Goal: Task Accomplishment & Management: Use online tool/utility

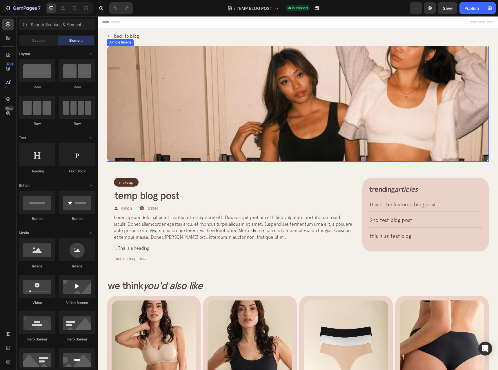
click at [121, 88] on img at bounding box center [298, 104] width 382 height 116
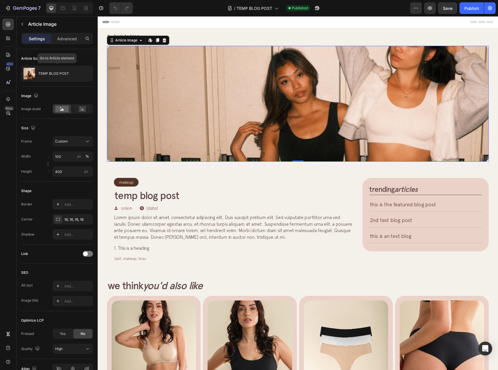
click at [226, 69] on img at bounding box center [298, 104] width 382 height 116
click at [101, 51] on div "Article Image Edit content in Shopify 0 Row Article List Article List Section 2" at bounding box center [298, 103] width 400 height 125
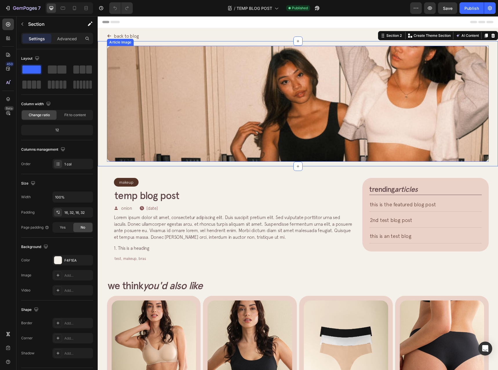
click at [121, 48] on img at bounding box center [298, 104] width 382 height 116
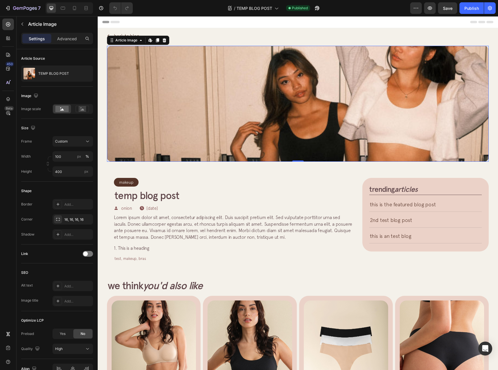
click at [266, 79] on img at bounding box center [298, 104] width 382 height 116
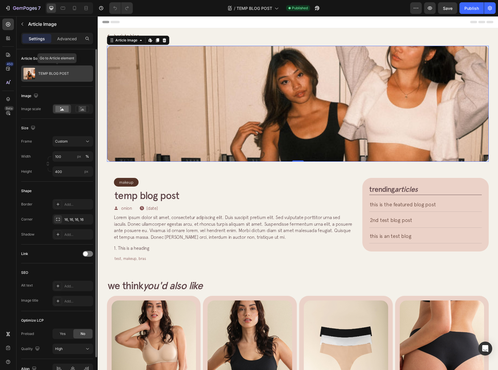
click at [55, 75] on p "TEMP BLOG POST" at bounding box center [53, 74] width 31 height 4
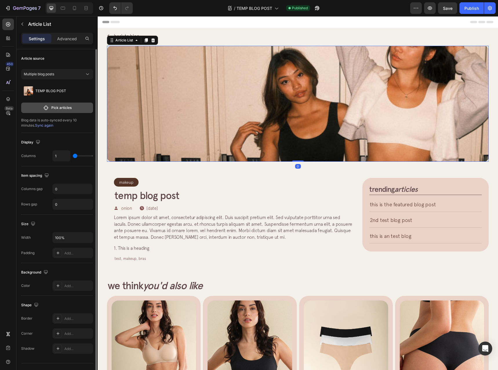
click at [59, 107] on p "Pick articles" at bounding box center [61, 107] width 20 height 5
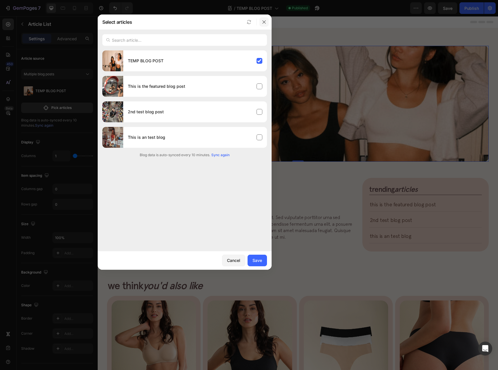
click at [263, 21] on icon "button" at bounding box center [264, 22] width 5 height 5
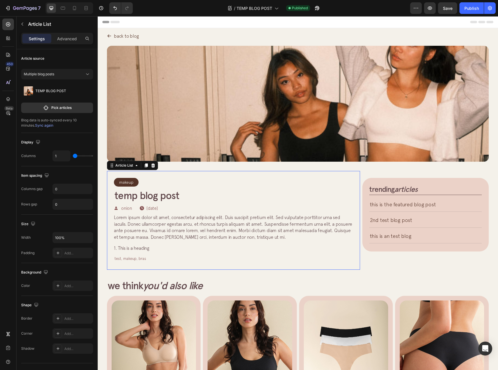
click at [111, 175] on div "Makeup Article Category Row Row TEMP BLOG POST Article Title Icon onion Text Bl…" at bounding box center [233, 220] width 253 height 99
click at [64, 109] on p "Pick articles" at bounding box center [61, 107] width 20 height 5
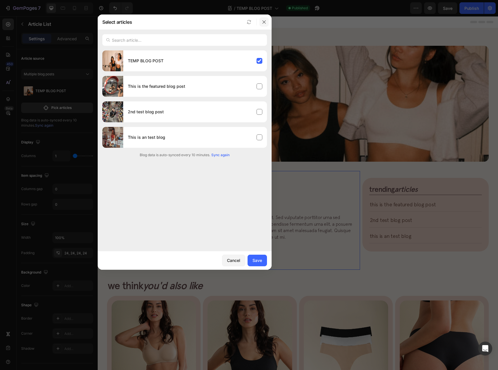
click at [264, 23] on icon "button" at bounding box center [264, 22] width 5 height 5
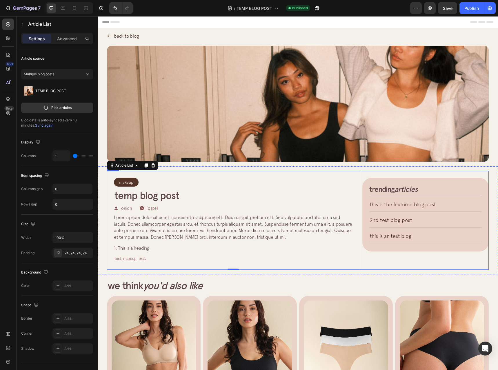
click at [387, 177] on div "trending articles Heading This is the featured blog post Article Title Title Li…" at bounding box center [425, 220] width 126 height 99
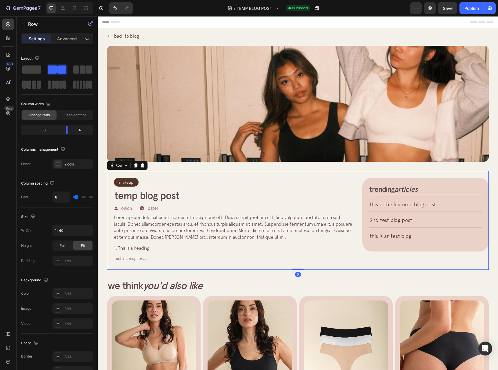
click at [369, 182] on div "trending articles Heading This is the featured blog post Article Title Title Li…" at bounding box center [425, 215] width 126 height 74
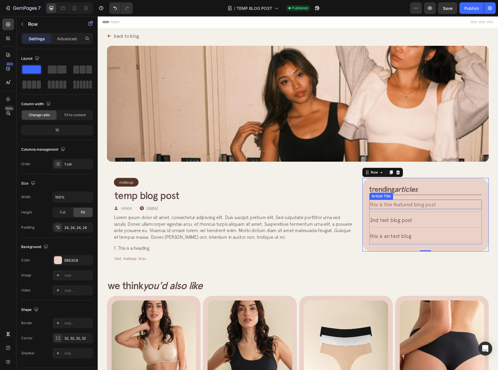
click at [407, 204] on h2 "This is the featured blog post" at bounding box center [425, 204] width 113 height 8
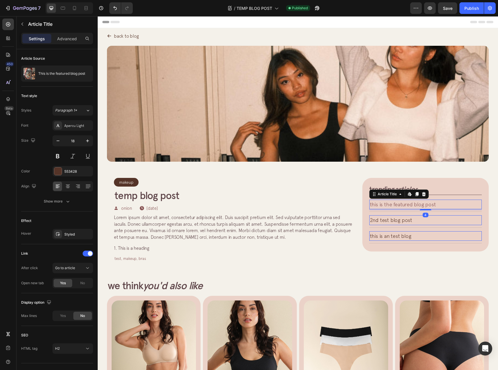
click at [450, 207] on h2 "This is the featured blog post" at bounding box center [425, 204] width 113 height 8
click at [450, 220] on h2 "2nd test blog post" at bounding box center [425, 220] width 113 height 8
click at [450, 204] on h2 "This is the featured blog post" at bounding box center [425, 204] width 113 height 8
click at [445, 221] on h2 "2nd test blog post" at bounding box center [425, 220] width 113 height 8
click at [447, 234] on h2 "This is an test blog" at bounding box center [425, 236] width 113 height 8
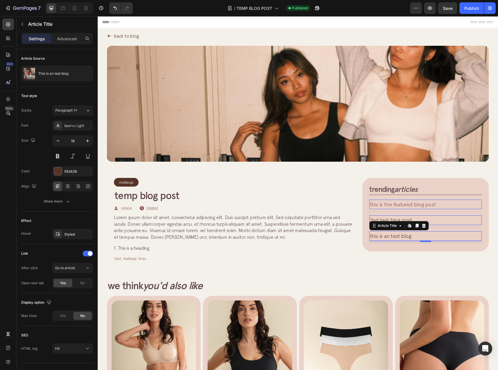
click at [449, 201] on h2 "This is the featured blog post" at bounding box center [425, 204] width 113 height 8
click at [457, 217] on h2 "2nd test blog post" at bounding box center [425, 220] width 113 height 8
click at [444, 238] on h2 "This is an test blog" at bounding box center [425, 236] width 113 height 8
click at [365, 179] on div "trending articles Heading This is the featured blog post Article Title Edit con…" at bounding box center [425, 215] width 126 height 74
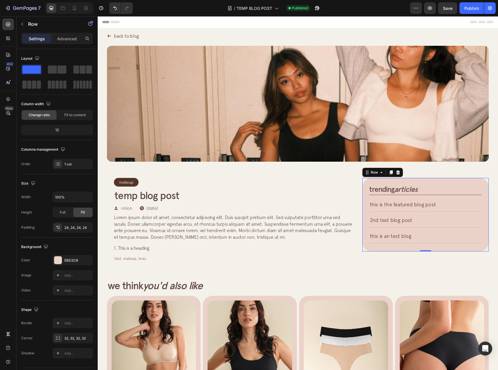
click at [356, 178] on div "Makeup Article Category Row Row TEMP BLOG POST Article Title Icon onion Text Bl…" at bounding box center [233, 220] width 253 height 99
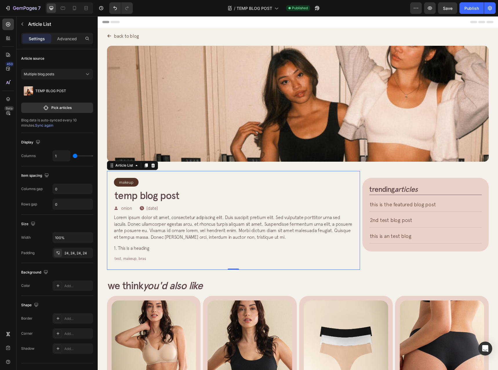
click at [362, 177] on div "trending articles Heading This is the featured blog post Article Title Title Li…" at bounding box center [425, 220] width 126 height 99
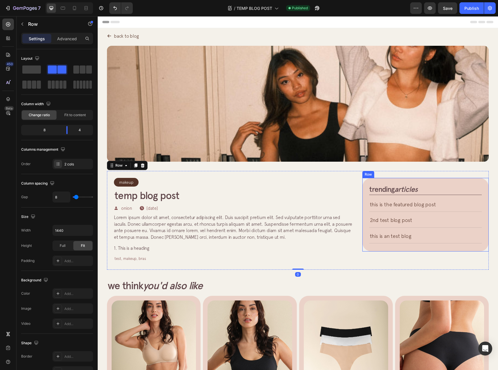
click at [366, 181] on div "trending articles Heading This is the featured blog post Article Title Title Li…" at bounding box center [425, 215] width 126 height 74
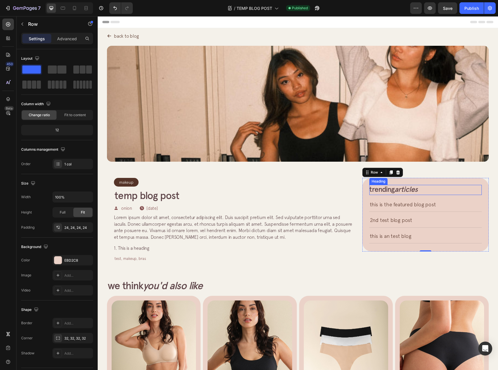
click at [385, 189] on div "trending articles" at bounding box center [425, 190] width 113 height 10
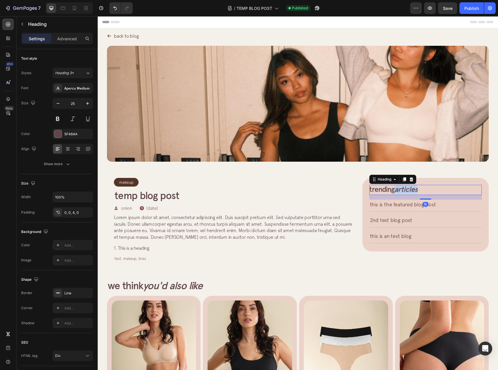
click at [400, 190] on icon "articles" at bounding box center [406, 189] width 23 height 9
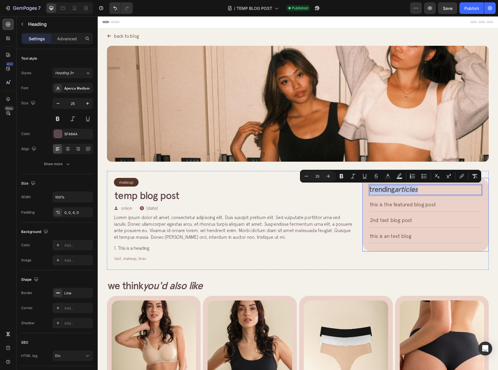
click at [480, 186] on div "trending articles Heading 16 This is the featured blog post Article Title Title…" at bounding box center [425, 215] width 126 height 74
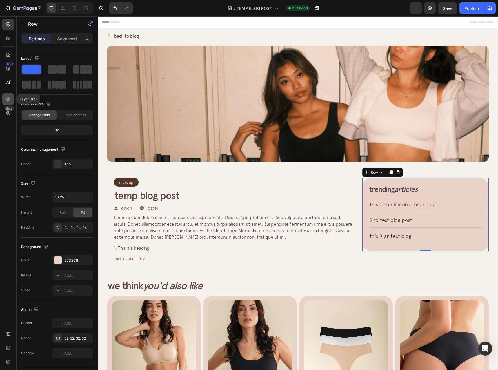
click at [8, 101] on icon at bounding box center [8, 99] width 6 height 6
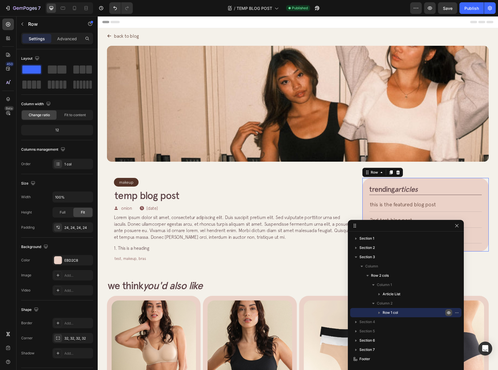
click at [449, 314] on icon "button" at bounding box center [449, 313] width 5 height 5
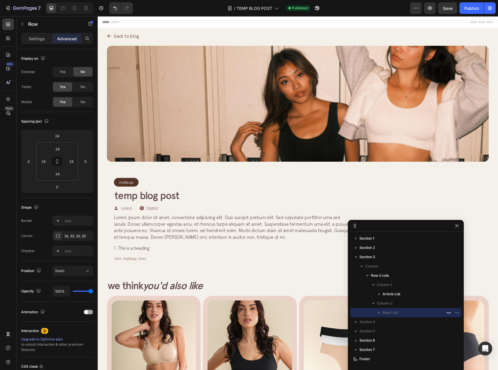
click at [370, 178] on div "trending articles Heading This is the featured blog post Article Title Title Li…" at bounding box center [425, 220] width 126 height 99
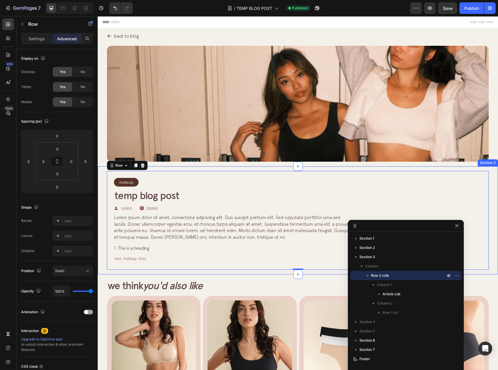
click at [488, 182] on div "Makeup Article Category Row Row TEMP BLOG POST Article Title Icon onion Text Bl…" at bounding box center [298, 220] width 400 height 108
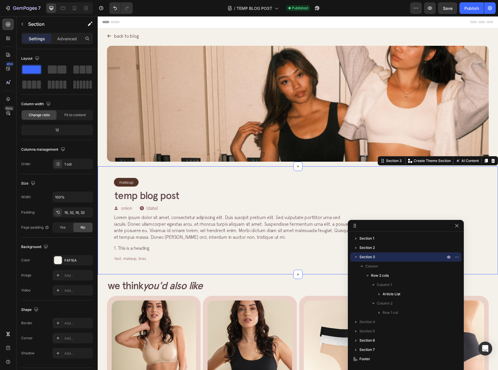
drag, startPoint x: 330, startPoint y: 271, endPoint x: 327, endPoint y: 266, distance: 5.2
click at [330, 271] on div "Makeup Article Category Row Row TEMP BLOG POST Article Title Icon onion Text Bl…" at bounding box center [298, 220] width 400 height 108
click at [460, 227] on button "button" at bounding box center [456, 225] width 7 height 7
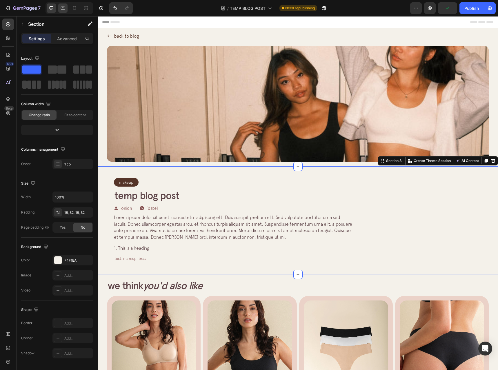
click at [61, 11] on div at bounding box center [62, 7] width 9 height 9
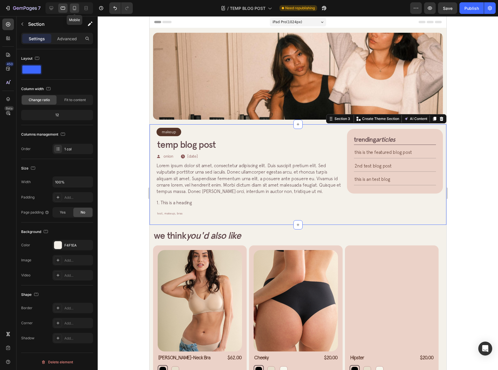
scroll to position [88, 0]
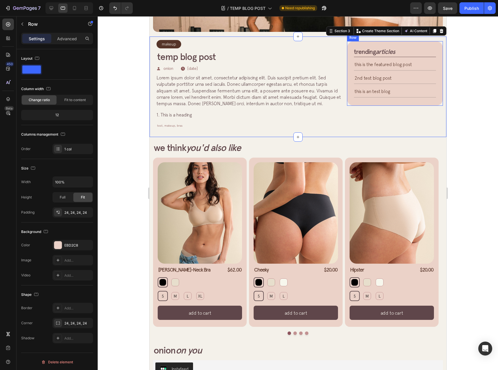
click at [347, 49] on div "trending articles Heading This is the featured blog post Article Title Title Li…" at bounding box center [395, 73] width 96 height 65
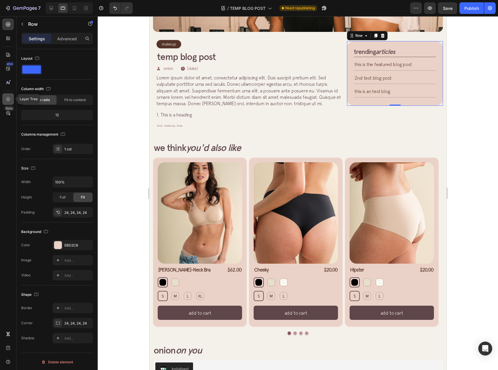
click at [7, 101] on icon at bounding box center [8, 99] width 6 height 6
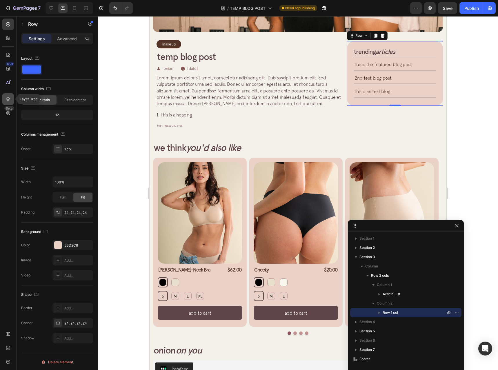
click at [7, 101] on icon at bounding box center [8, 99] width 6 height 6
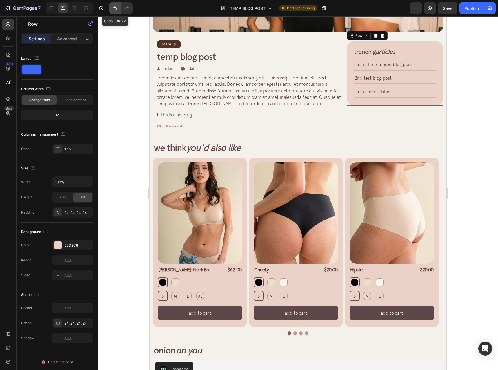
click at [113, 7] on icon "Undo/Redo" at bounding box center [115, 8] width 6 height 6
click at [115, 9] on icon "Undo/Redo" at bounding box center [115, 8] width 6 height 6
click at [52, 9] on icon at bounding box center [51, 8] width 6 height 6
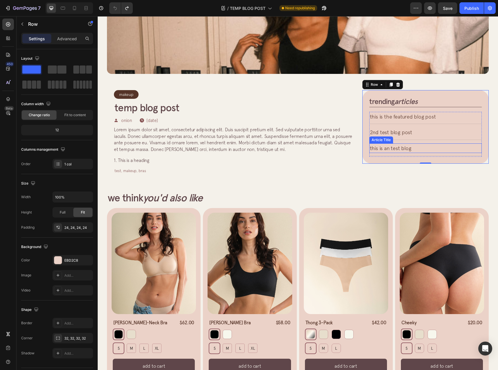
scroll to position [141, 0]
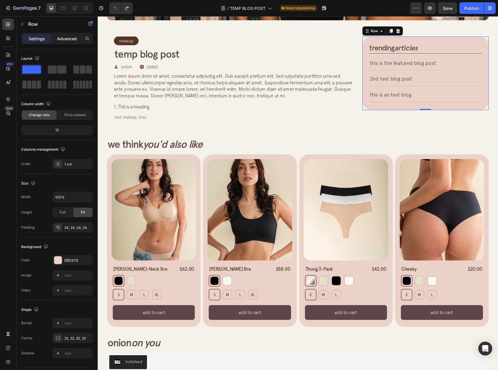
click at [77, 35] on div "Advanced" at bounding box center [66, 38] width 29 height 9
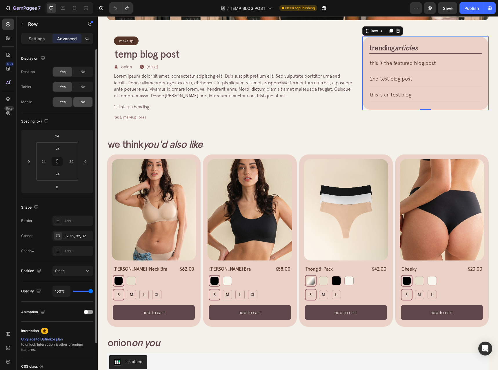
click at [78, 102] on div "No" at bounding box center [82, 101] width 19 height 9
click at [81, 86] on span "No" at bounding box center [83, 86] width 5 height 5
click at [86, 74] on div "No" at bounding box center [82, 71] width 19 height 9
click at [54, 84] on div "Yes" at bounding box center [62, 86] width 19 height 9
click at [57, 98] on div "Yes" at bounding box center [62, 101] width 19 height 9
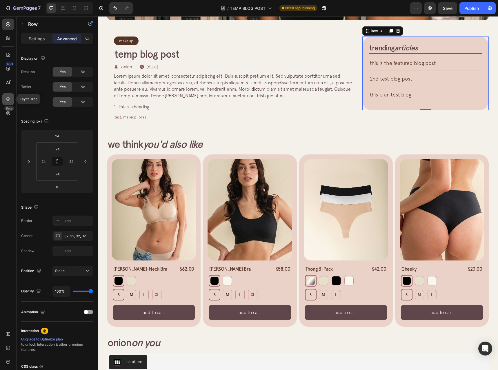
click at [12, 97] on div at bounding box center [8, 99] width 12 height 12
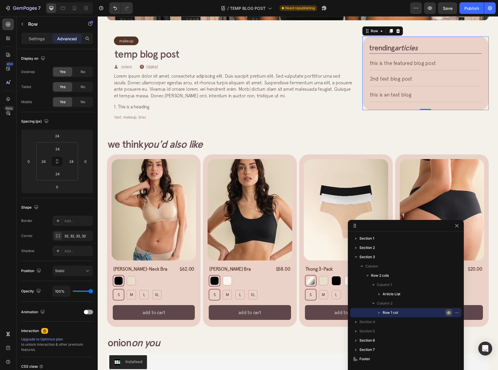
click at [449, 315] on icon "button" at bounding box center [449, 313] width 5 height 5
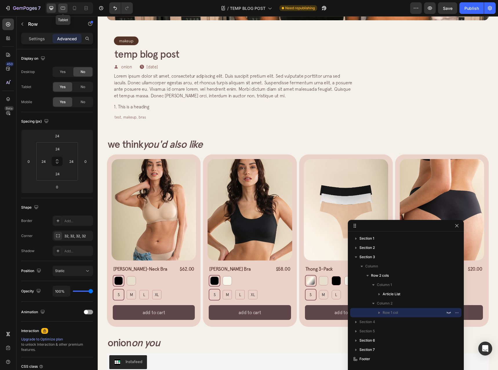
click at [59, 11] on div at bounding box center [62, 7] width 9 height 9
type input "16"
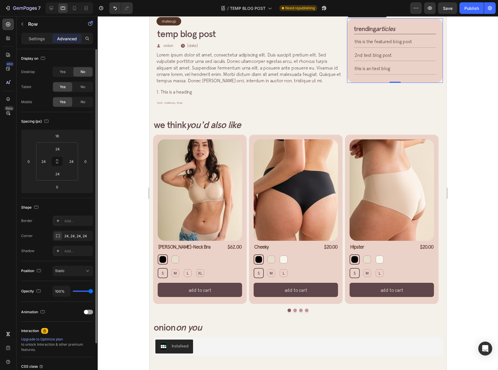
scroll to position [92, 0]
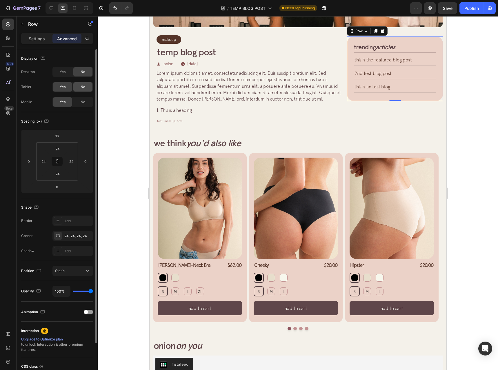
click at [81, 87] on span "No" at bounding box center [83, 86] width 5 height 5
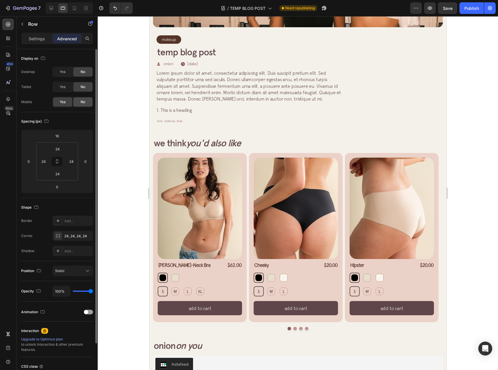
click at [74, 104] on div "No" at bounding box center [82, 101] width 19 height 9
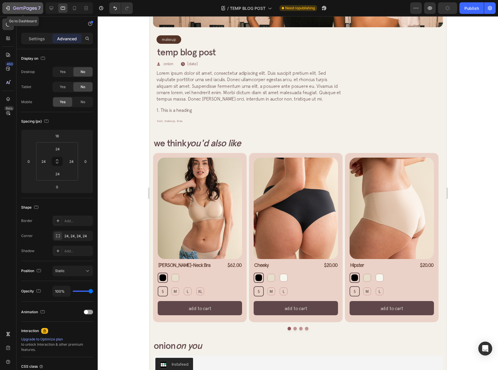
click at [9, 9] on icon "button" at bounding box center [8, 8] width 6 height 6
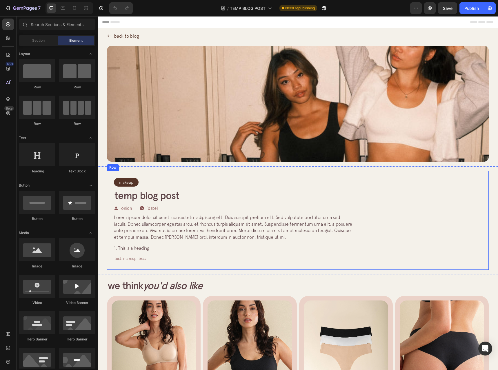
click at [424, 219] on div "trending articles Heading This is the featured blog post Article Title Title Li…" at bounding box center [425, 220] width 126 height 99
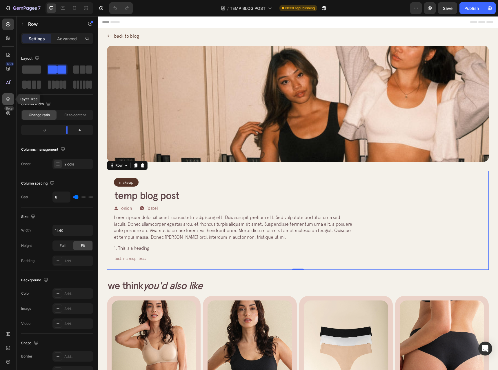
click at [3, 102] on div at bounding box center [8, 99] width 12 height 12
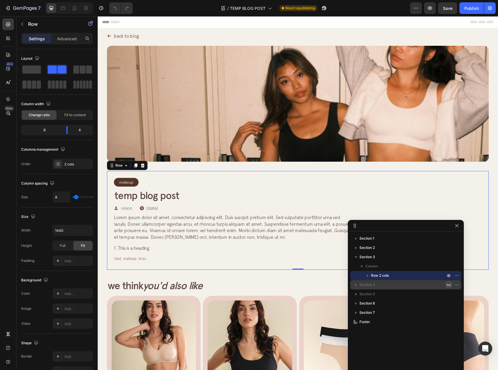
click at [447, 285] on icon "button" at bounding box center [449, 285] width 5 height 5
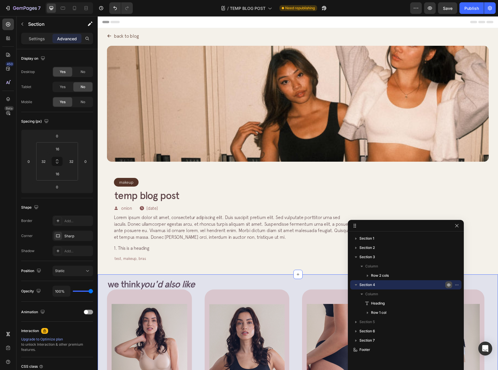
click at [450, 287] on icon "button" at bounding box center [449, 285] width 5 height 5
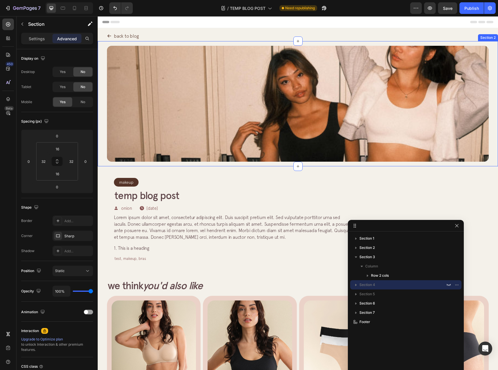
click at [387, 189] on div "trending articles Heading This is the featured blog post Article Title Title Li…" at bounding box center [425, 220] width 126 height 99
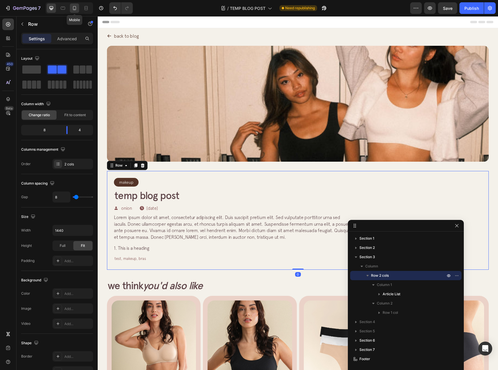
click at [75, 8] on icon at bounding box center [75, 8] width 6 height 6
type input "100%"
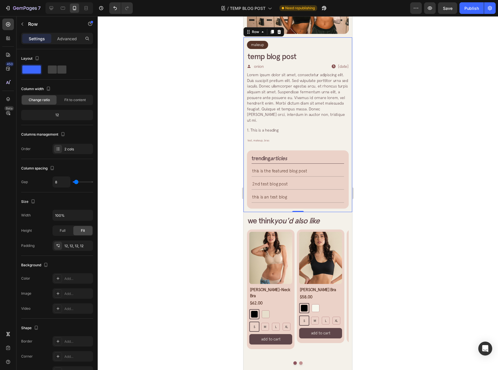
scroll to position [57, 0]
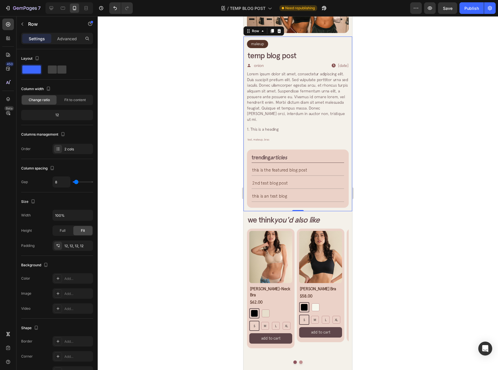
click at [283, 150] on div "trending articles Heading This is the featured blog post Article Title Title Li…" at bounding box center [298, 179] width 102 height 58
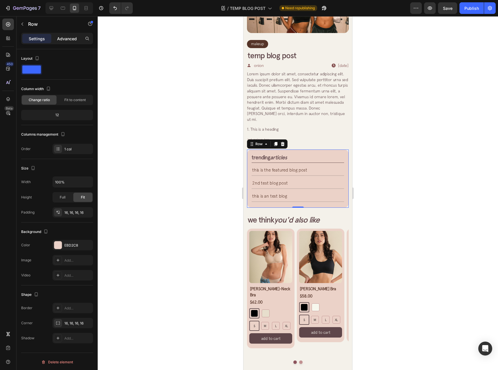
click at [69, 41] on p "Advanced" at bounding box center [67, 39] width 20 height 6
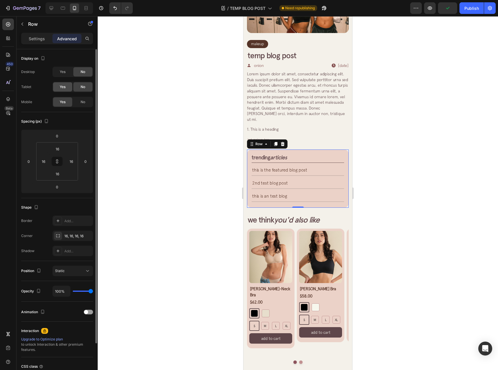
click at [60, 87] on span "Yes" at bounding box center [63, 86] width 6 height 5
click at [63, 74] on span "Yes" at bounding box center [63, 71] width 6 height 5
click at [53, 9] on icon at bounding box center [51, 8] width 6 height 6
type input "24"
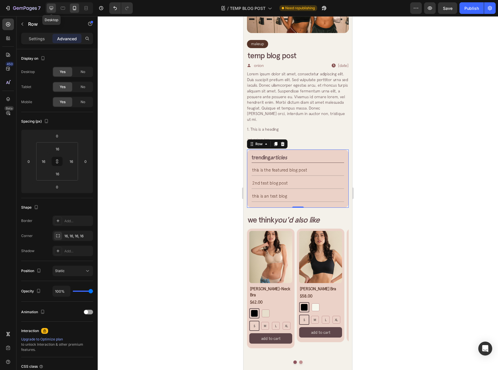
type input "24"
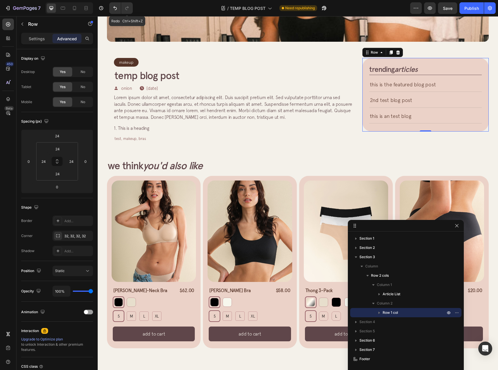
scroll to position [141, 0]
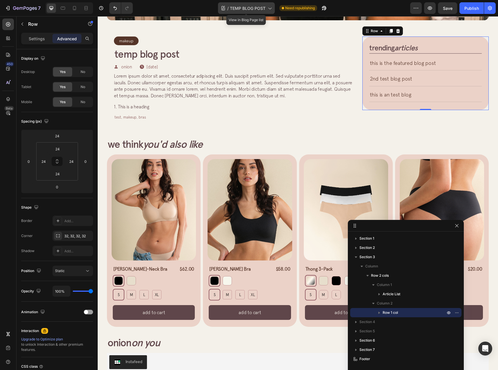
click at [262, 6] on span "TEMP BLOG POST" at bounding box center [248, 8] width 36 height 6
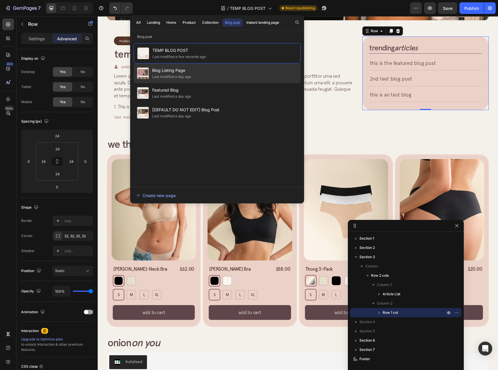
click at [186, 79] on div "Last modified a day ago" at bounding box center [171, 77] width 39 height 6
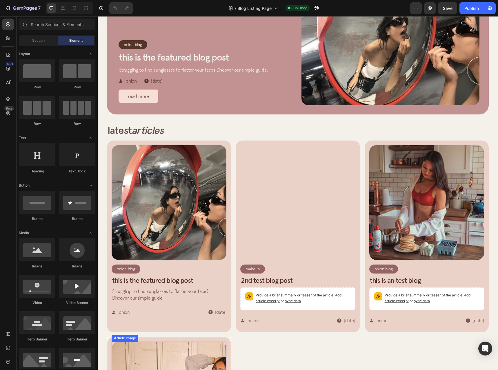
scroll to position [103, 0]
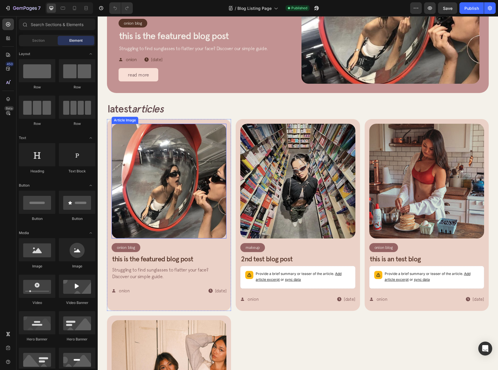
click at [143, 139] on img at bounding box center [169, 181] width 115 height 115
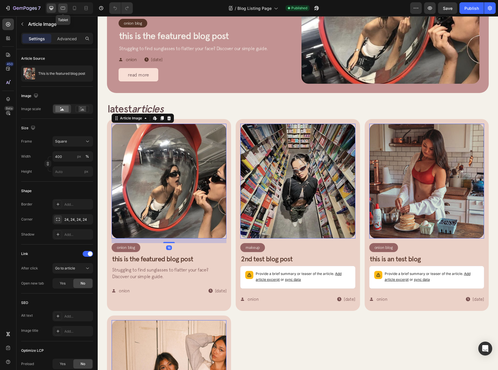
click at [59, 10] on div at bounding box center [62, 7] width 9 height 9
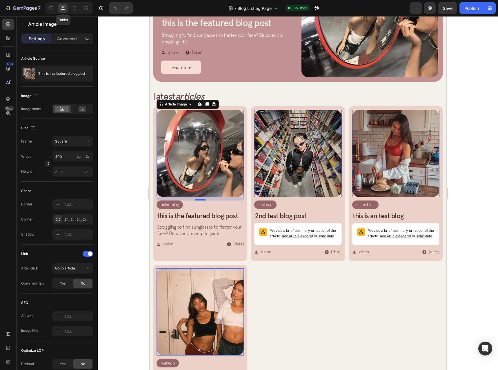
scroll to position [168, 0]
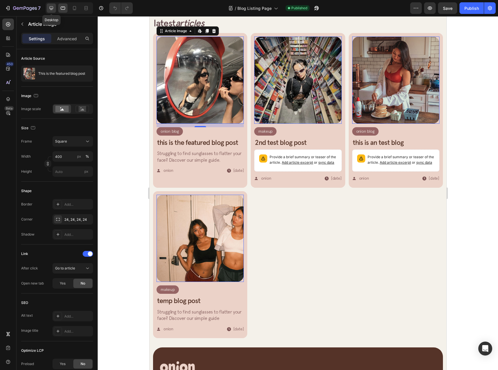
click at [51, 10] on icon at bounding box center [52, 8] width 4 height 4
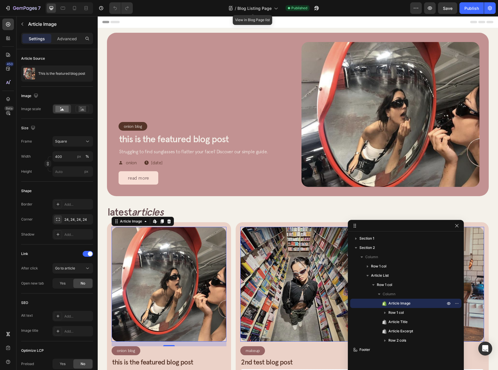
click at [248, 4] on div at bounding box center [249, 4] width 2 height 5
click at [248, 8] on span "Blog Listing Page" at bounding box center [254, 8] width 34 height 6
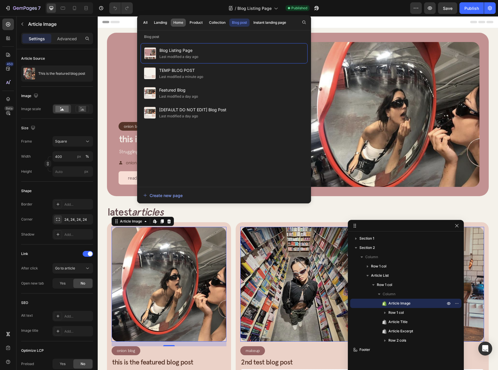
click at [181, 24] on div "Home" at bounding box center [178, 22] width 10 height 5
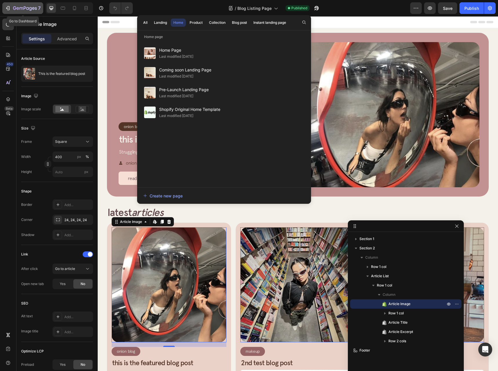
click at [7, 9] on icon "button" at bounding box center [8, 8] width 6 height 6
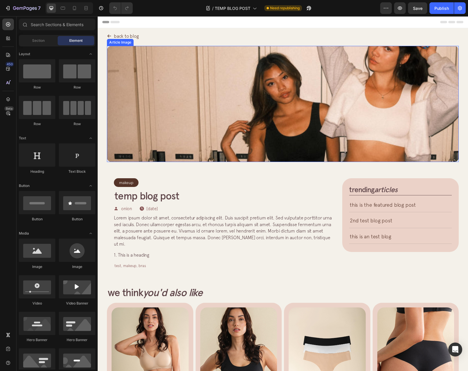
click at [182, 133] on img at bounding box center [283, 104] width 352 height 116
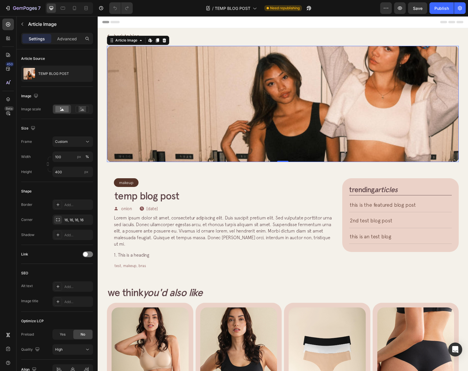
click at [104, 49] on div "Article Image Edit content in Shopify 0 Row Article List Article List Section 2" at bounding box center [283, 103] width 371 height 125
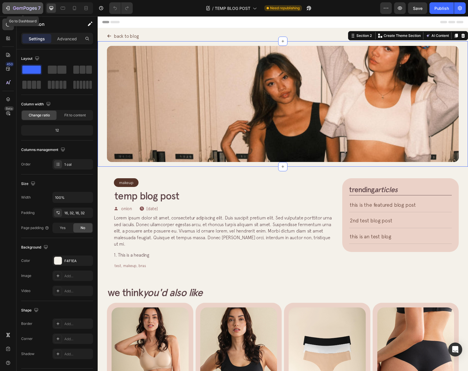
click at [10, 6] on icon "button" at bounding box center [8, 8] width 6 height 6
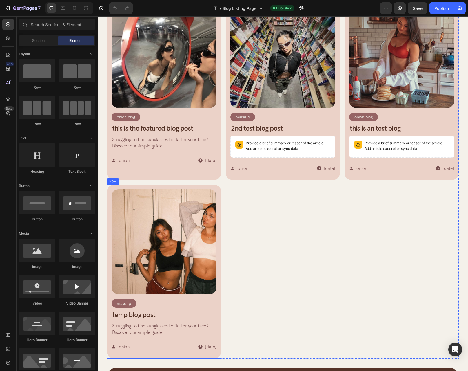
scroll to position [232, 0]
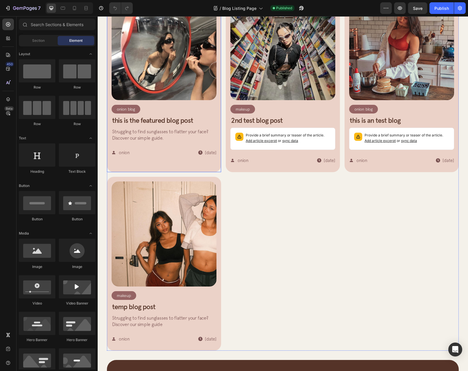
click at [152, 80] on img at bounding box center [164, 47] width 105 height 105
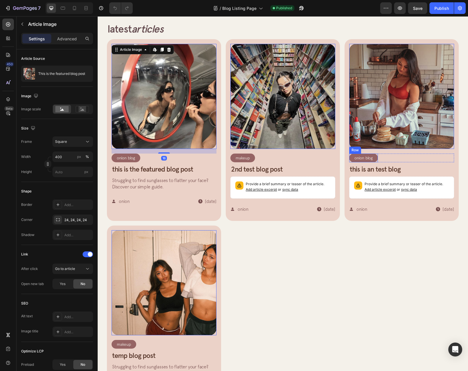
scroll to position [145, 0]
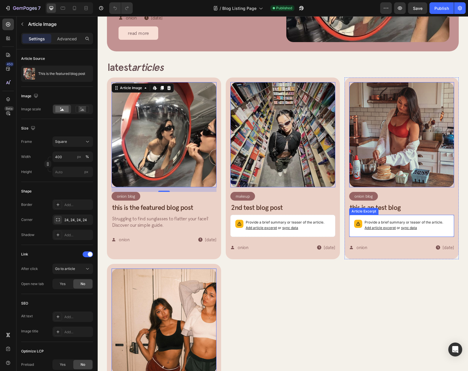
click at [410, 215] on div "Provide a brief summary or teaser of the article. Add article excerpt or sync d…" at bounding box center [401, 226] width 105 height 22
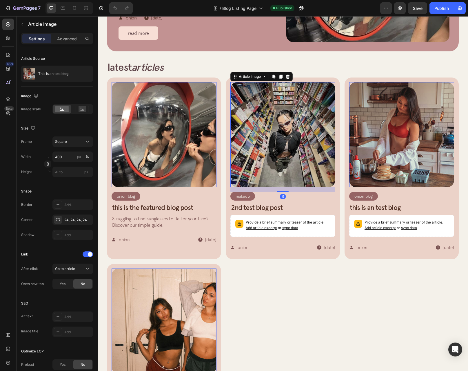
click at [269, 146] on img at bounding box center [283, 134] width 105 height 105
click at [282, 141] on img at bounding box center [283, 134] width 105 height 105
click at [227, 86] on div "Article Image Edit content in Shopify 16 Makeup Article Category Row Row 2nd te…" at bounding box center [283, 168] width 114 height 182
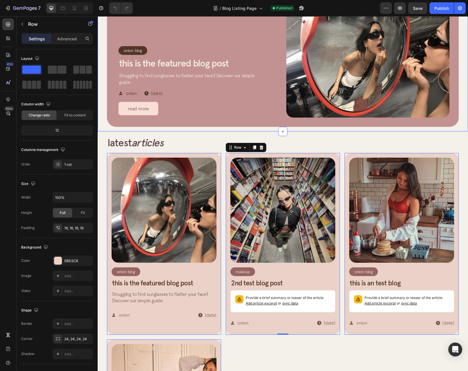
scroll to position [29, 0]
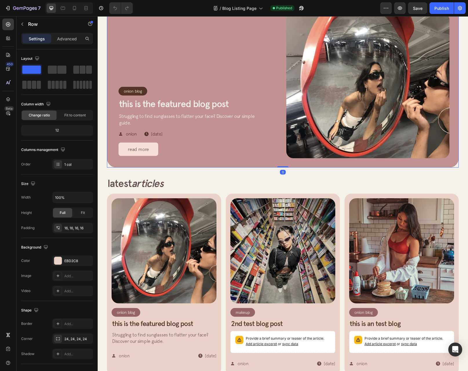
click at [453, 165] on div "Onion Blog Article Category Row Row This is the featured blog post Article Titl…" at bounding box center [283, 86] width 352 height 164
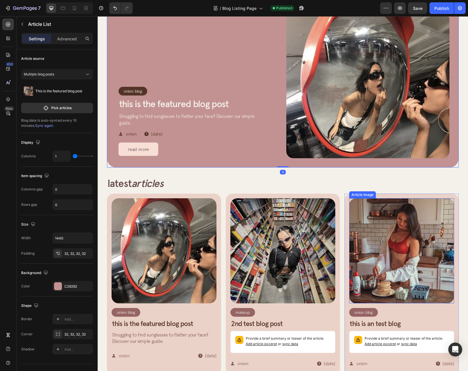
scroll to position [0, 0]
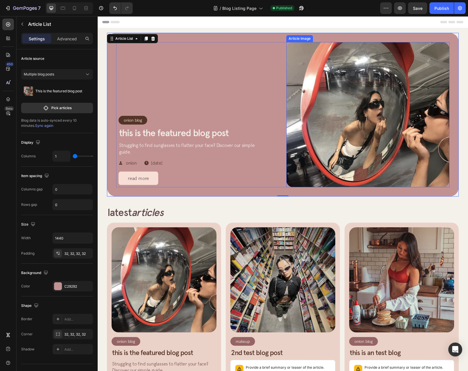
click at [385, 99] on img at bounding box center [367, 114] width 163 height 145
click at [110, 33] on div "Onion Blog Article Category Row Row This is the featured blog post Article Titl…" at bounding box center [283, 115] width 352 height 164
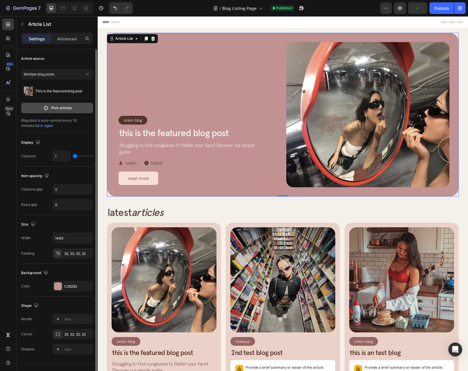
click at [56, 108] on p "Pick articles" at bounding box center [61, 107] width 20 height 5
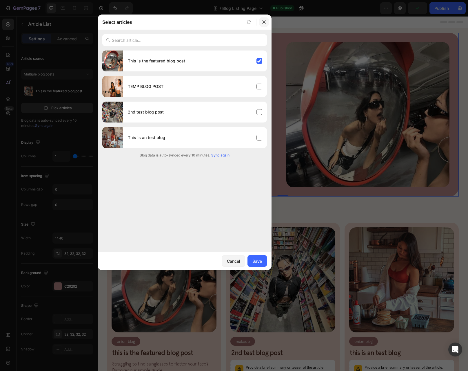
click at [261, 24] on button "button" at bounding box center [264, 21] width 9 height 9
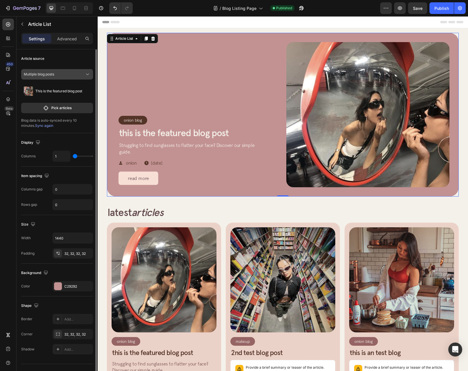
click at [50, 73] on span "Multiple blog posts" at bounding box center [39, 74] width 30 height 5
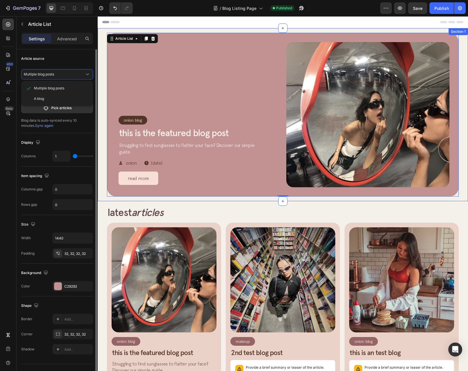
click at [87, 57] on div "Article source" at bounding box center [57, 58] width 72 height 9
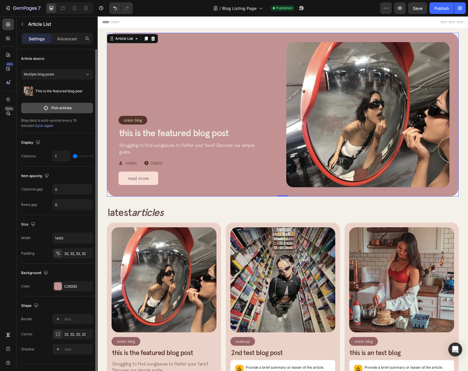
click at [72, 106] on button "Pick articles" at bounding box center [57, 108] width 72 height 10
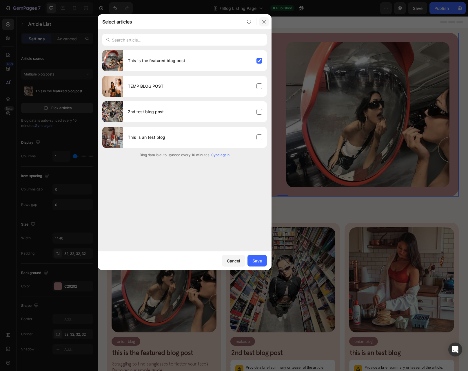
click at [264, 19] on icon "button" at bounding box center [264, 21] width 5 height 5
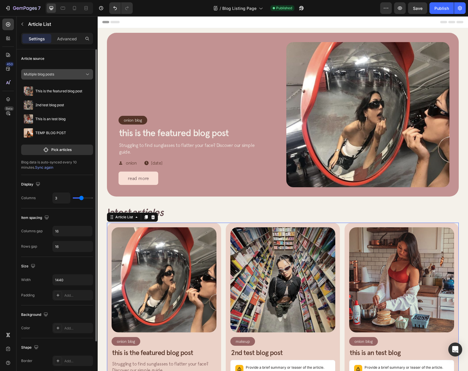
click at [50, 77] on button "Multiple blog posts" at bounding box center [57, 74] width 72 height 10
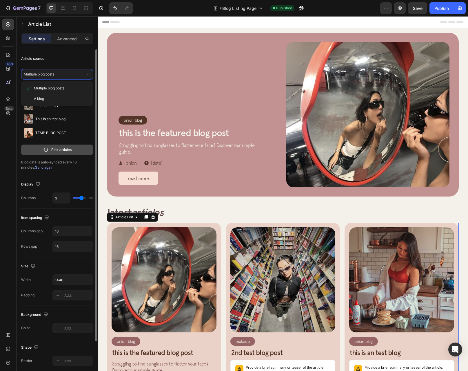
click at [80, 154] on button "Pick articles" at bounding box center [57, 149] width 72 height 10
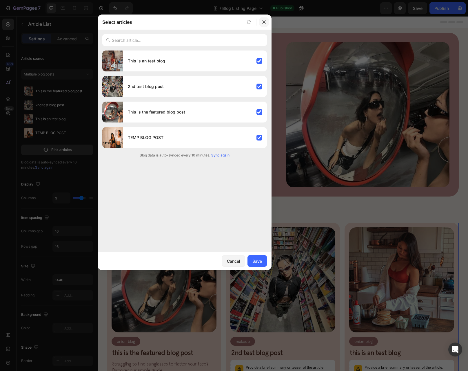
click at [265, 23] on icon "button" at bounding box center [264, 22] width 5 height 5
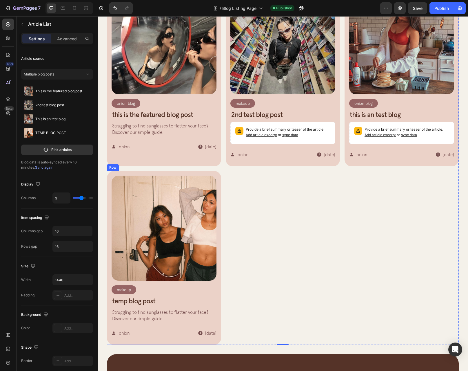
scroll to position [290, 0]
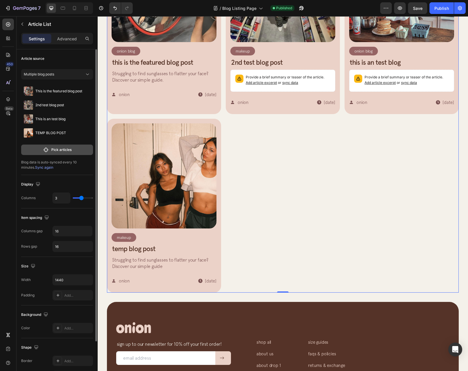
click at [56, 150] on p "Pick articles" at bounding box center [61, 149] width 20 height 5
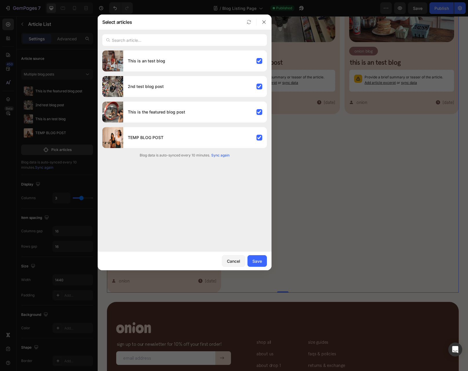
click at [339, 234] on div at bounding box center [234, 185] width 468 height 371
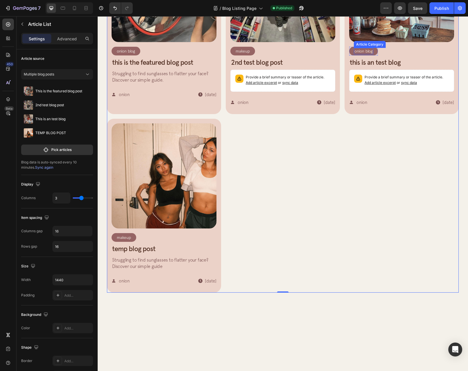
scroll to position [145, 0]
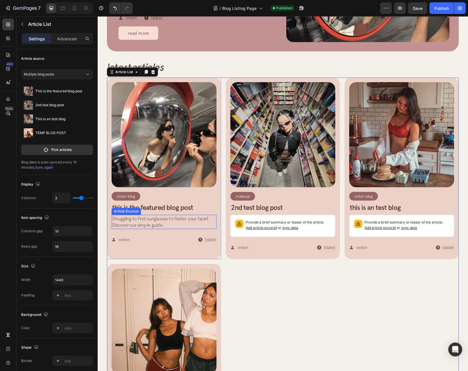
click at [129, 225] on p "Struggling to find sunglasses to flatter your face? Discover our simple guide." at bounding box center [164, 221] width 104 height 13
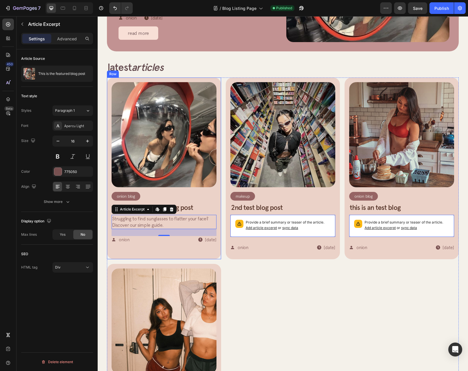
click at [110, 201] on div "Article Image Onion Blog Article Category Row Row This is the featured blog pos…" at bounding box center [164, 168] width 114 height 182
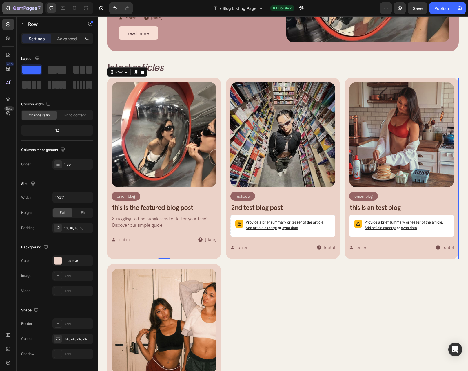
drag, startPoint x: 18, startPoint y: 15, endPoint x: 15, endPoint y: 13, distance: 3.3
click at [17, 15] on div "7 Version history / Blog Listing Page Published Preview Save Publish" at bounding box center [234, 8] width 468 height 17
click at [11, 8] on div "7" at bounding box center [23, 8] width 36 height 7
